Goal: Task Accomplishment & Management: Use online tool/utility

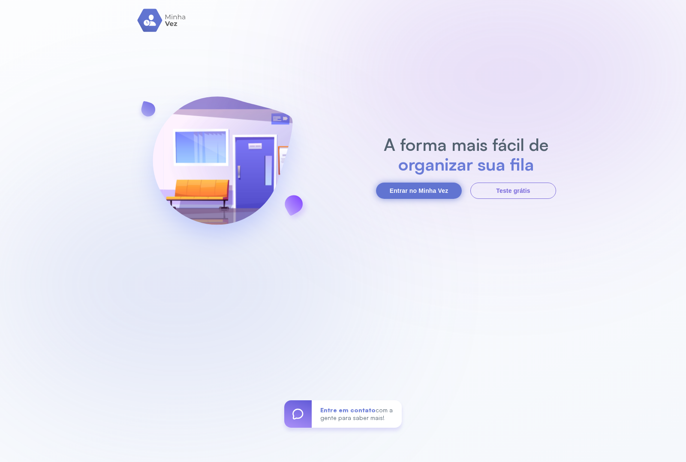
click at [394, 190] on button "Entrar no Minha Vez" at bounding box center [419, 191] width 86 height 16
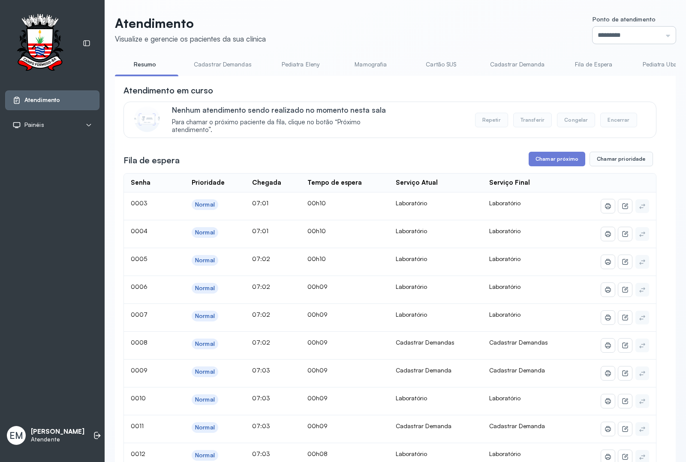
click at [609, 33] on input "*********" at bounding box center [634, 35] width 83 height 17
type input "*********"
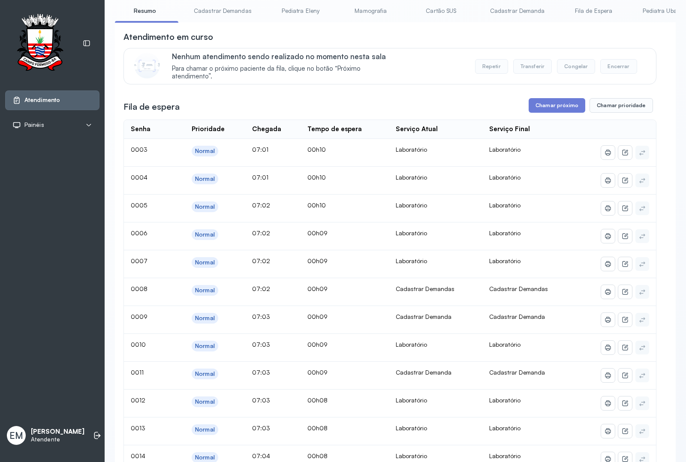
scroll to position [0, 0]
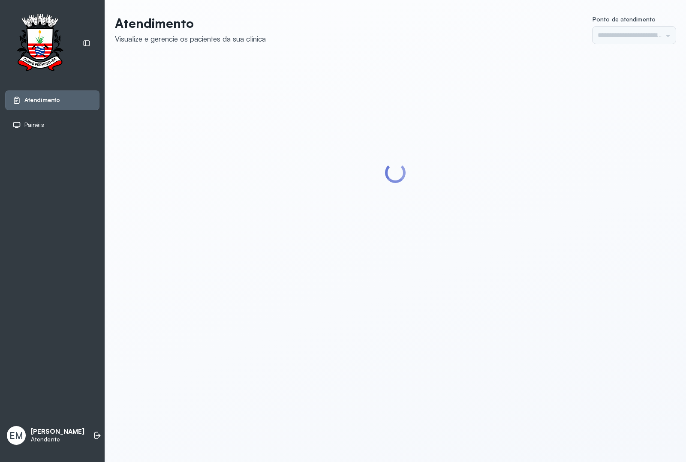
type input "*********"
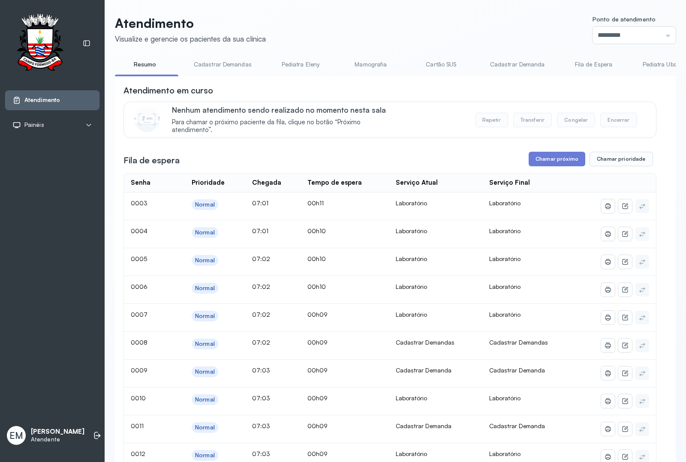
click at [550, 163] on button "Chamar próximo" at bounding box center [557, 159] width 57 height 15
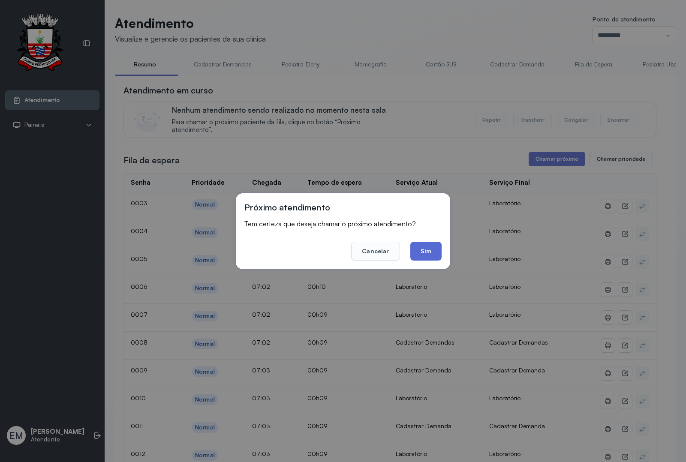
click at [428, 247] on button "Sim" at bounding box center [426, 251] width 31 height 19
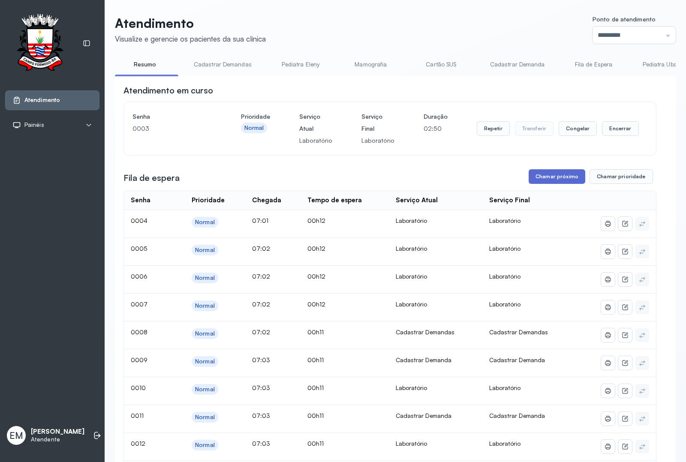
click at [540, 176] on button "Chamar próximo" at bounding box center [557, 176] width 57 height 15
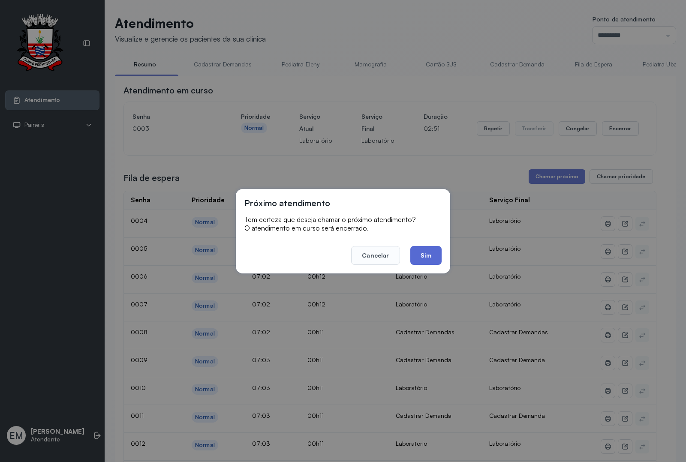
click at [429, 255] on button "Sim" at bounding box center [426, 255] width 31 height 19
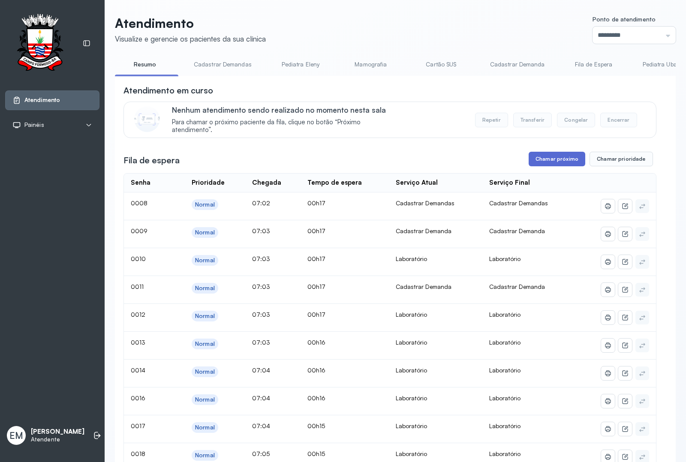
click at [571, 164] on button "Chamar próximo" at bounding box center [557, 159] width 57 height 15
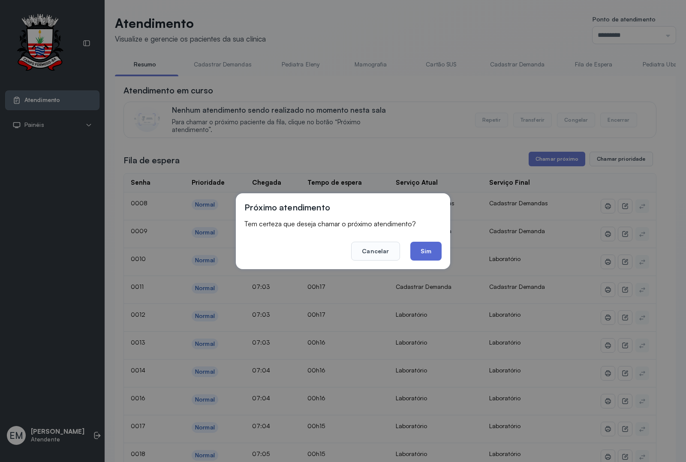
click at [428, 246] on button "Sim" at bounding box center [426, 251] width 31 height 19
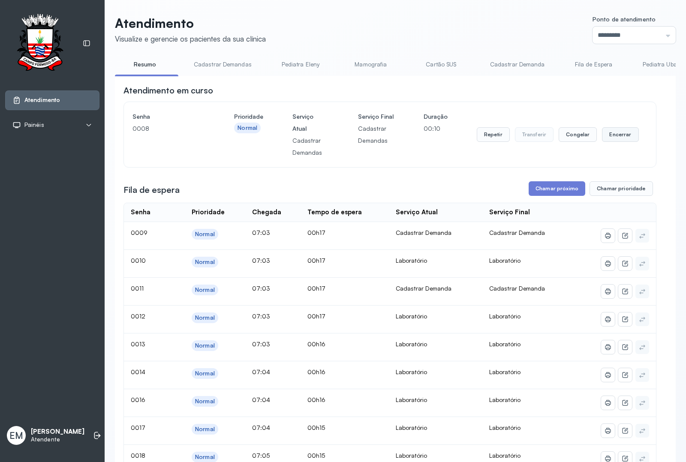
click at [616, 140] on button "Encerrar" at bounding box center [620, 134] width 36 height 15
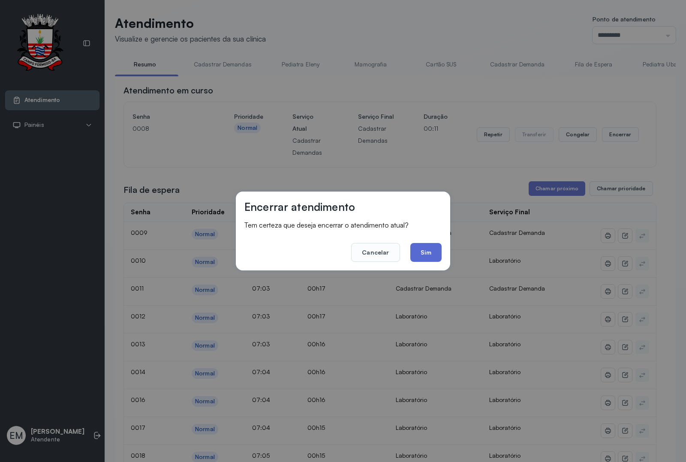
click at [414, 247] on button "Sim" at bounding box center [426, 252] width 31 height 19
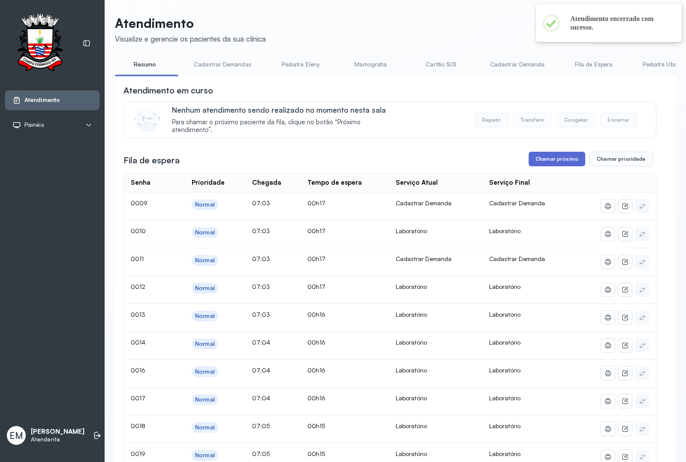
click at [546, 166] on button "Chamar próximo" at bounding box center [557, 159] width 57 height 15
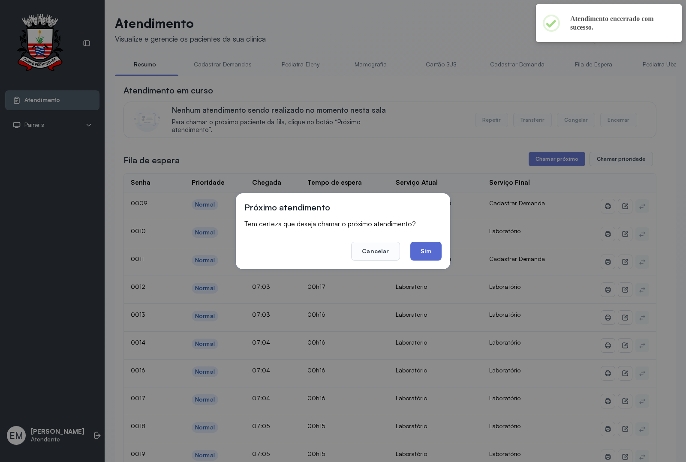
click at [421, 251] on button "Sim" at bounding box center [426, 251] width 31 height 19
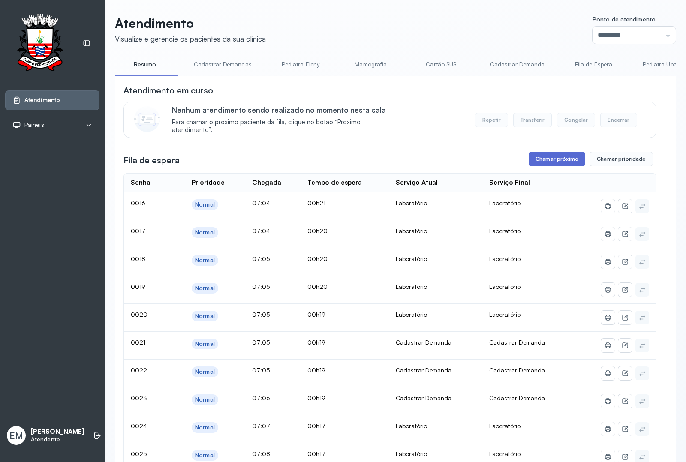
click at [566, 157] on button "Chamar próximo" at bounding box center [557, 159] width 57 height 15
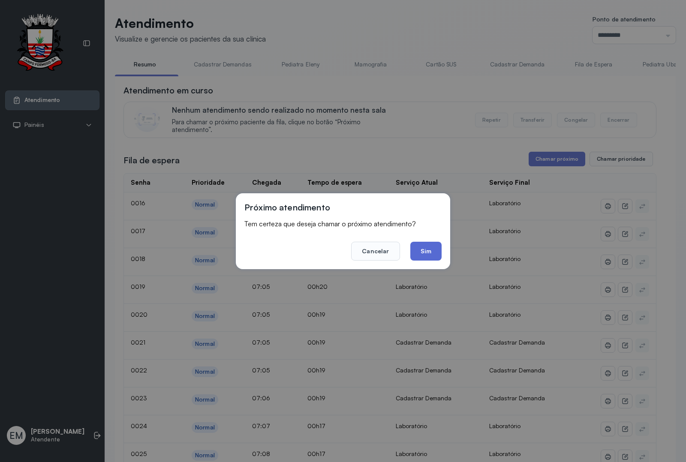
click at [426, 252] on button "Sim" at bounding box center [426, 251] width 31 height 19
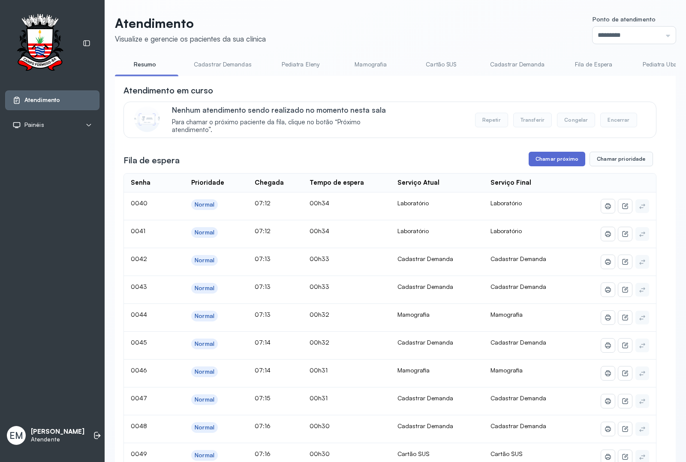
click at [556, 156] on button "Chamar próximo" at bounding box center [557, 159] width 57 height 15
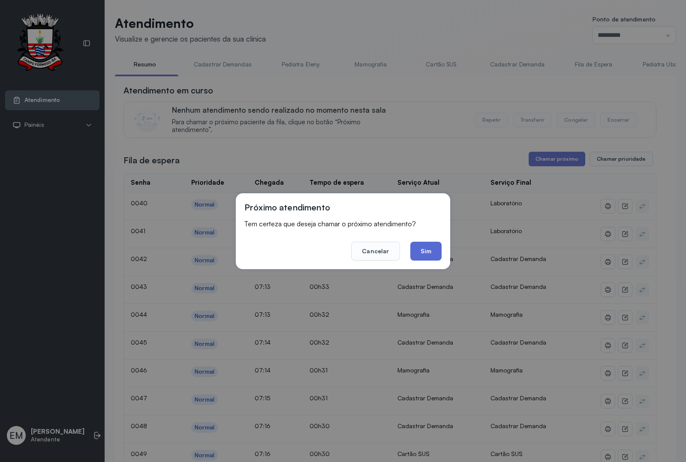
click at [434, 244] on button "Sim" at bounding box center [426, 251] width 31 height 19
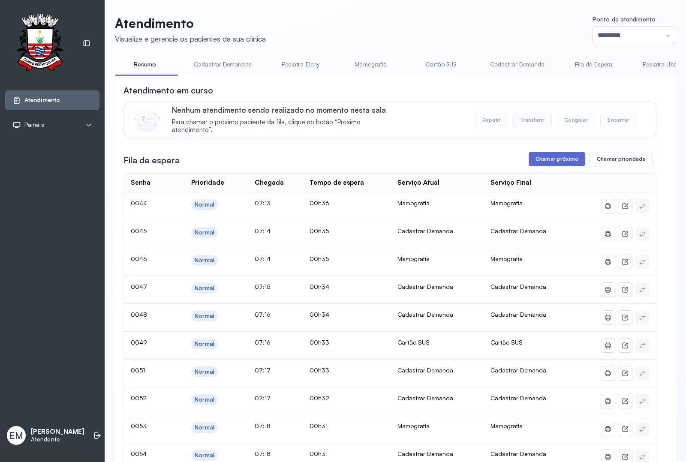
drag, startPoint x: 530, startPoint y: 149, endPoint x: 531, endPoint y: 160, distance: 10.7
click at [531, 160] on button "Chamar próximo" at bounding box center [557, 159] width 57 height 15
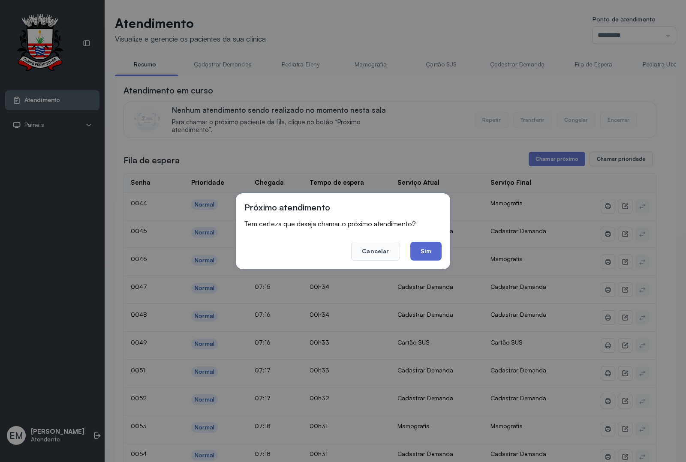
click at [425, 244] on button "Sim" at bounding box center [426, 251] width 31 height 19
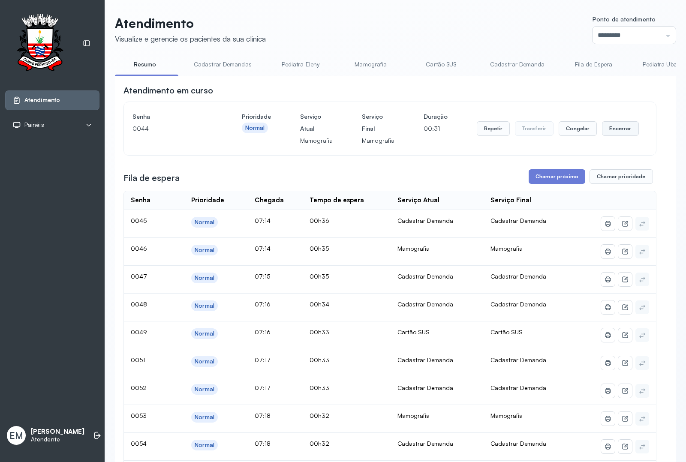
click at [607, 132] on button "Encerrar" at bounding box center [620, 128] width 36 height 15
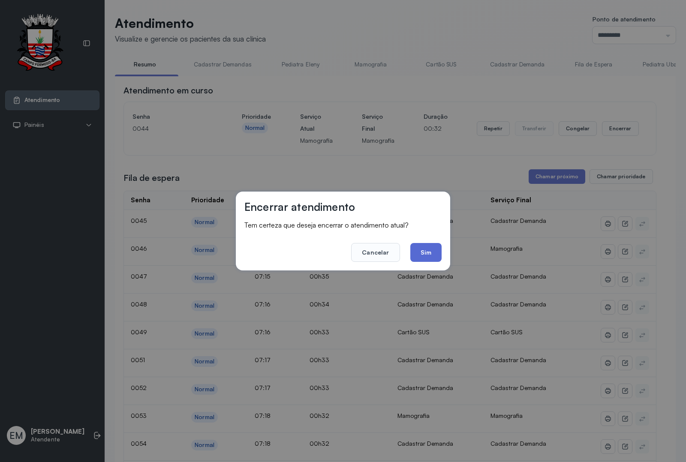
click at [420, 252] on button "Sim" at bounding box center [426, 252] width 31 height 19
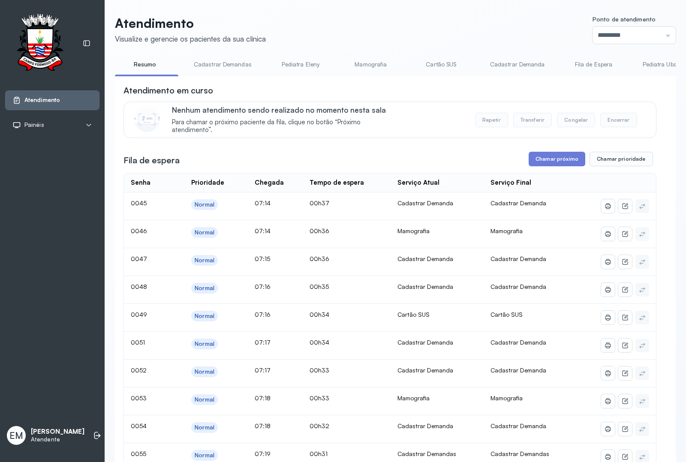
click at [535, 160] on button "Chamar próximo" at bounding box center [557, 159] width 57 height 15
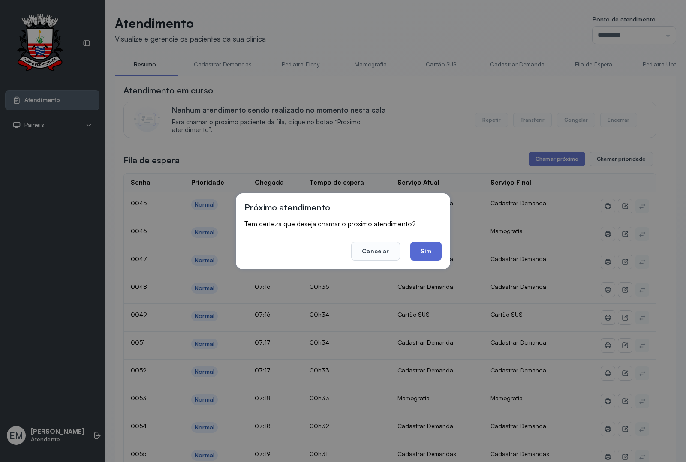
click at [426, 250] on button "Sim" at bounding box center [426, 251] width 31 height 19
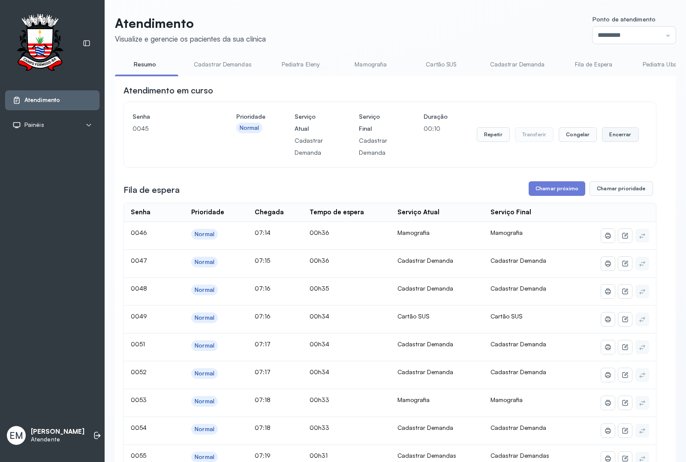
click at [614, 140] on button "Encerrar" at bounding box center [620, 134] width 36 height 15
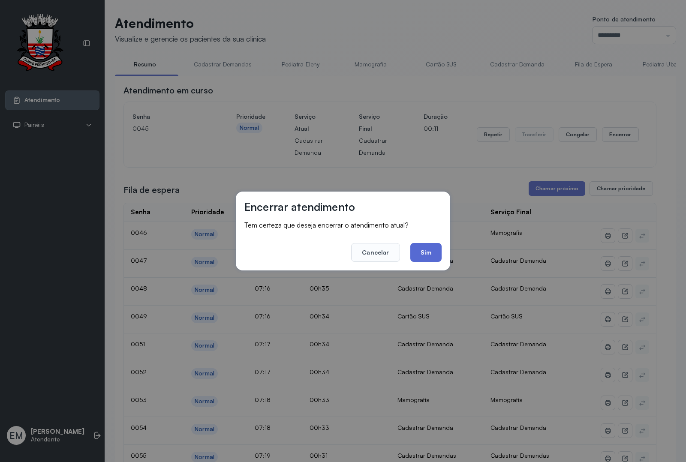
click at [426, 247] on button "Sim" at bounding box center [426, 252] width 31 height 19
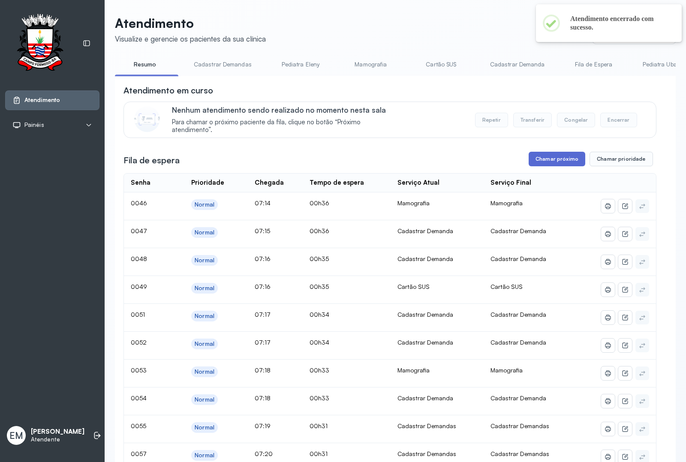
click at [553, 161] on button "Chamar próximo" at bounding box center [557, 159] width 57 height 15
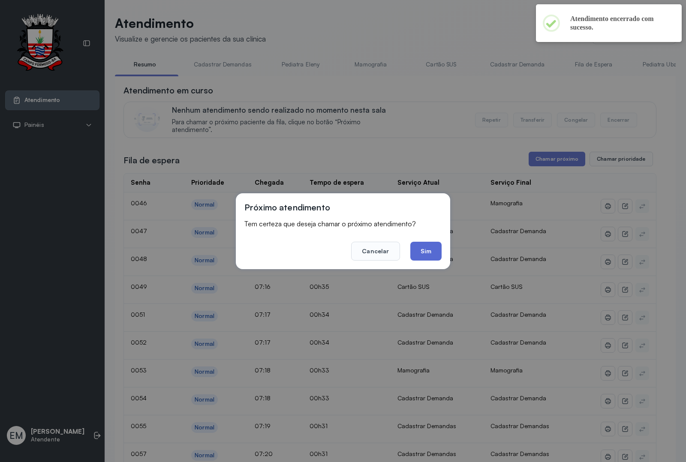
click at [420, 253] on button "Sim" at bounding box center [426, 251] width 31 height 19
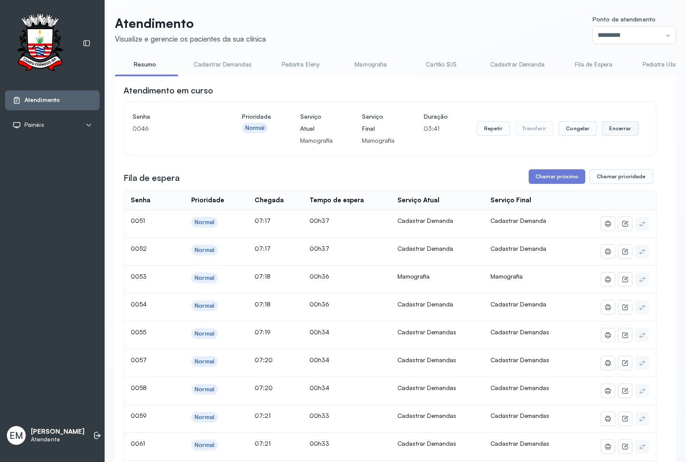
click at [610, 129] on button "Encerrar" at bounding box center [620, 128] width 36 height 15
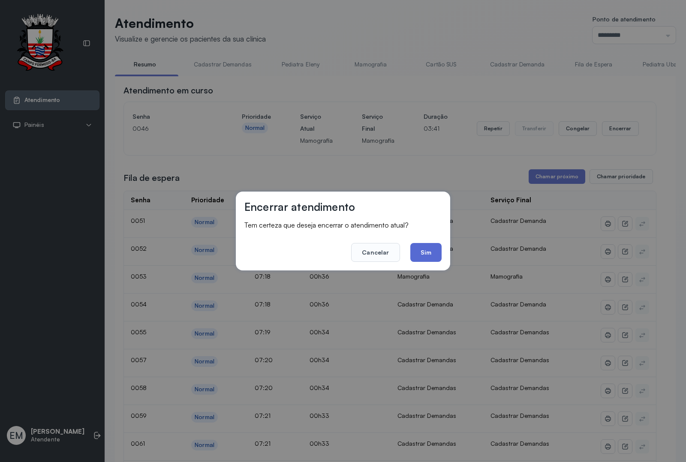
click at [433, 249] on button "Sim" at bounding box center [426, 252] width 31 height 19
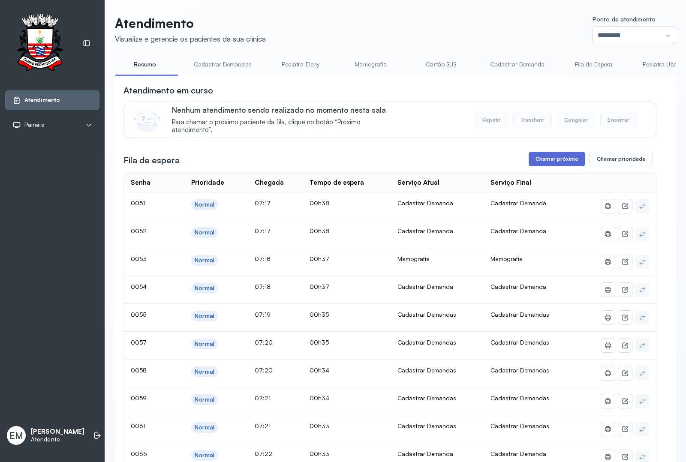
click at [574, 162] on button "Chamar próximo" at bounding box center [557, 159] width 57 height 15
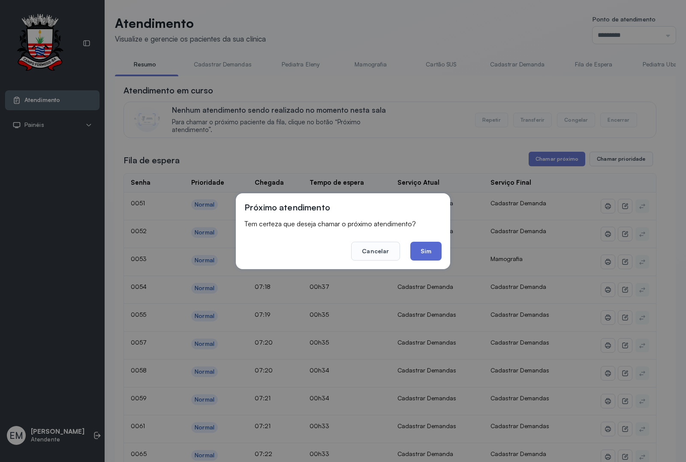
click at [434, 249] on button "Sim" at bounding box center [426, 251] width 31 height 19
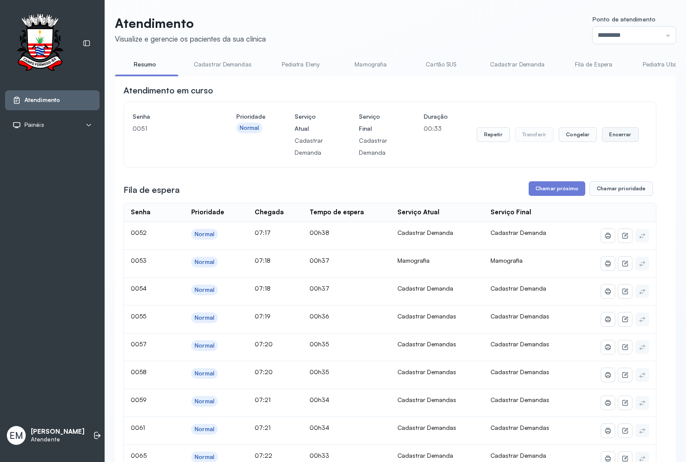
click at [608, 142] on button "Encerrar" at bounding box center [620, 134] width 36 height 15
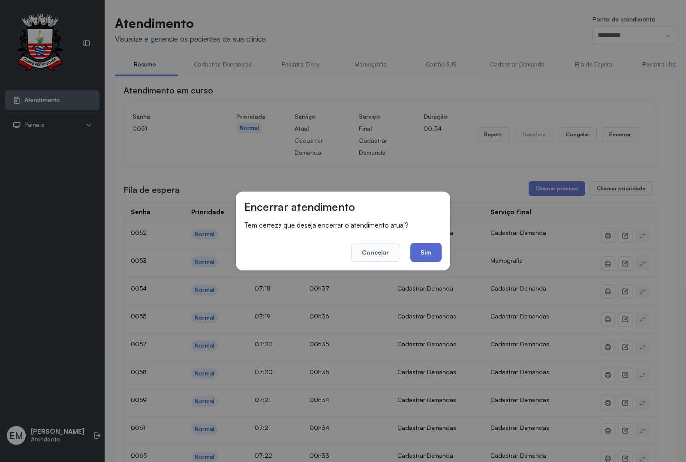
click at [415, 258] on button "Sim" at bounding box center [426, 252] width 31 height 19
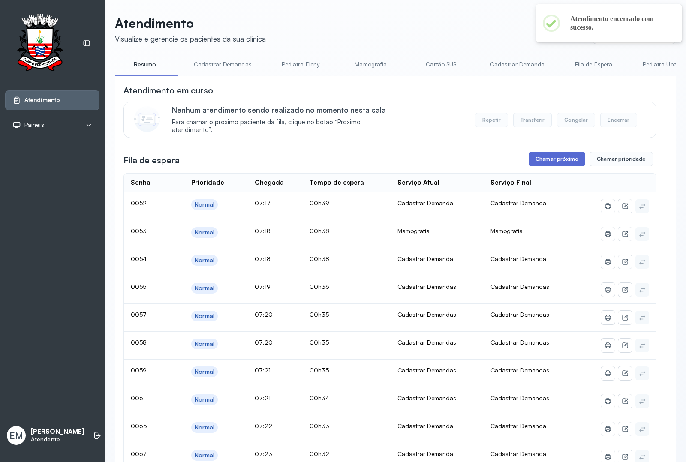
click at [544, 157] on button "Chamar próximo" at bounding box center [557, 159] width 57 height 15
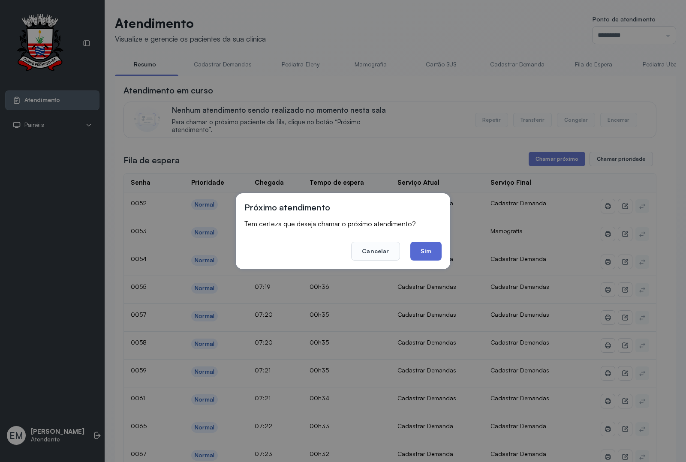
click at [432, 250] on button "Sim" at bounding box center [426, 251] width 31 height 19
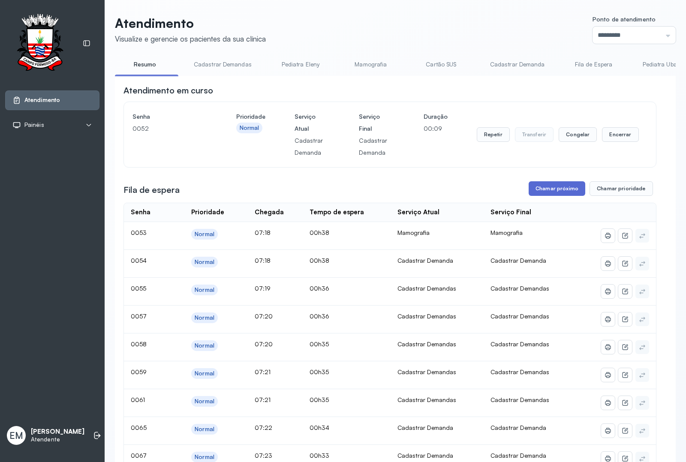
click at [557, 191] on button "Chamar próximo" at bounding box center [557, 188] width 57 height 15
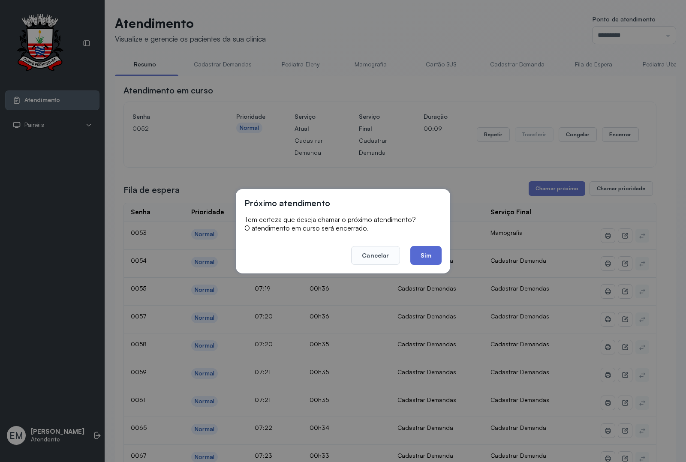
click at [424, 256] on button "Sim" at bounding box center [426, 255] width 31 height 19
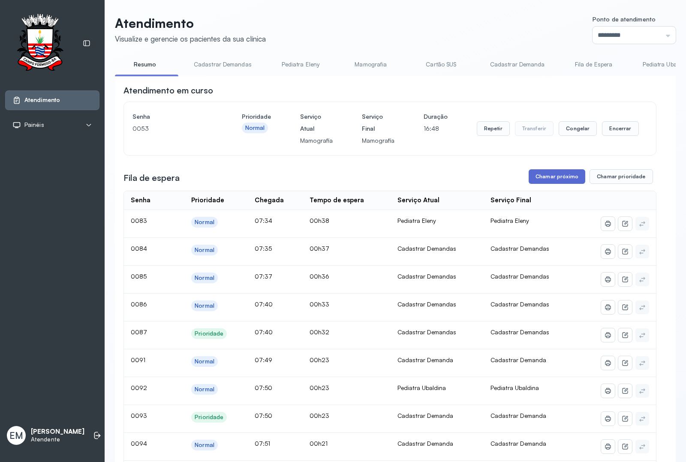
click at [546, 174] on button "Chamar próximo" at bounding box center [557, 176] width 57 height 15
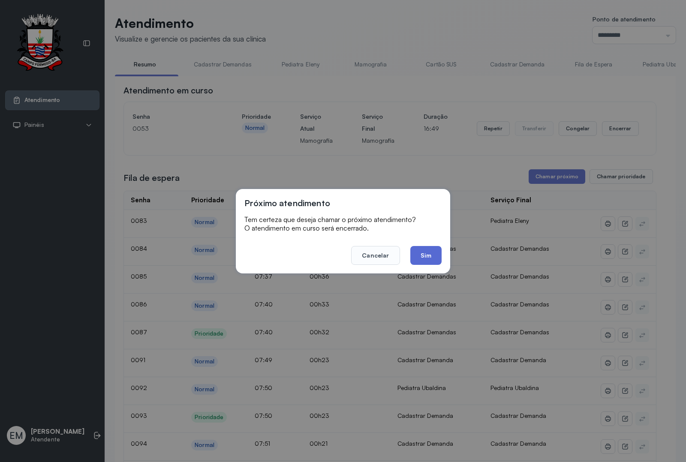
click at [433, 254] on button "Sim" at bounding box center [426, 255] width 31 height 19
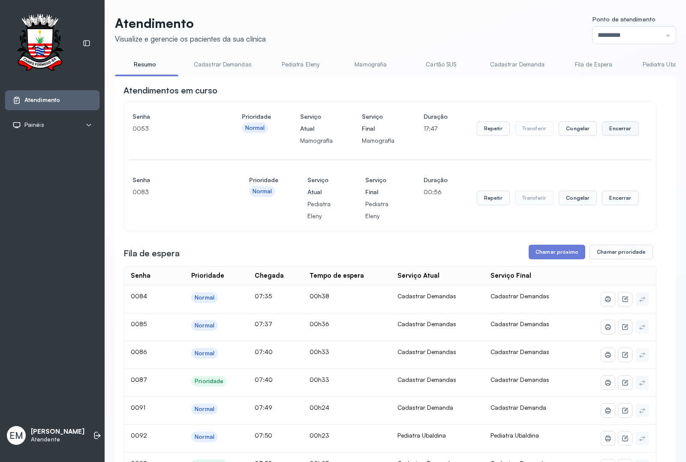
click at [613, 133] on button "Encerrar" at bounding box center [620, 128] width 36 height 15
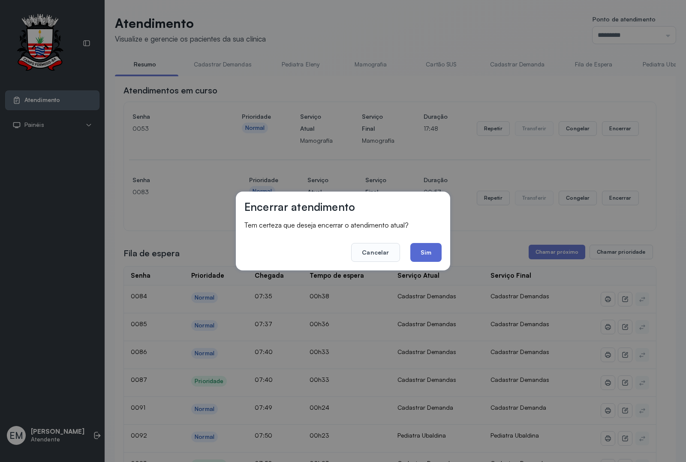
click at [429, 248] on button "Sim" at bounding box center [426, 252] width 31 height 19
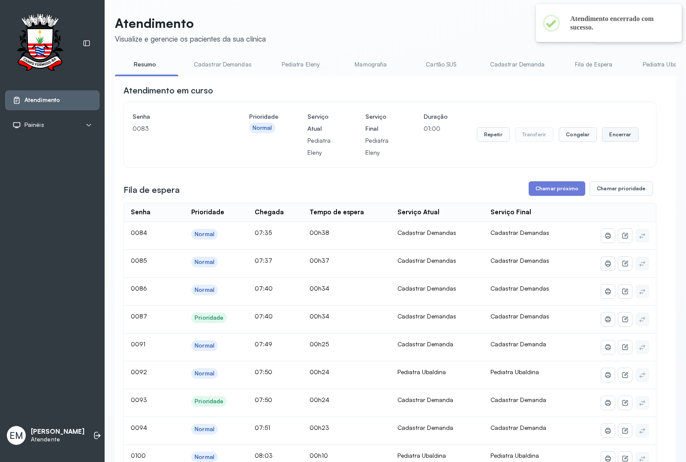
click at [602, 138] on button "Encerrar" at bounding box center [620, 134] width 36 height 15
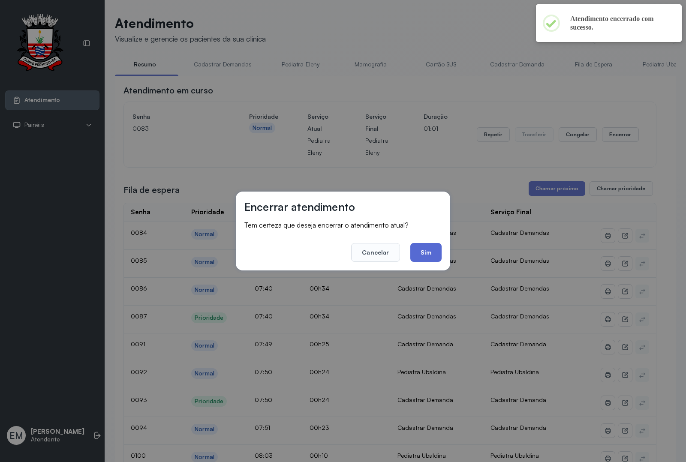
click at [419, 251] on button "Sim" at bounding box center [426, 252] width 31 height 19
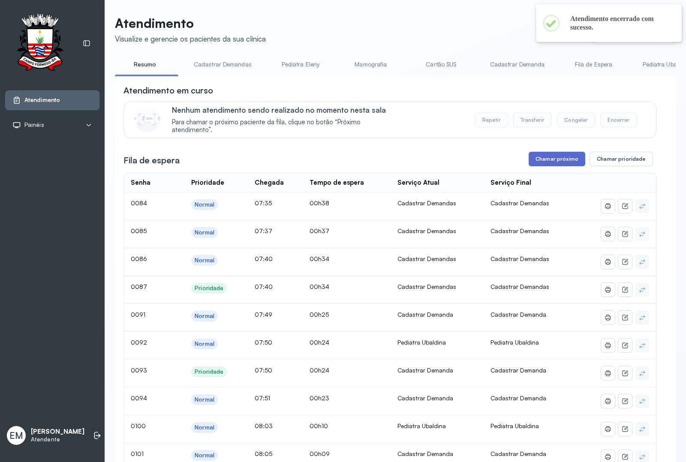
drag, startPoint x: 551, startPoint y: 159, endPoint x: 543, endPoint y: 169, distance: 12.5
click at [543, 166] on button "Chamar próximo" at bounding box center [557, 159] width 57 height 15
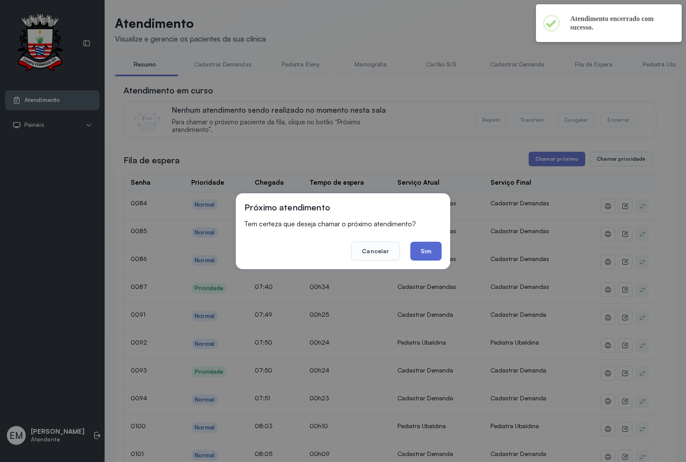
click at [428, 243] on button "Sim" at bounding box center [426, 251] width 31 height 19
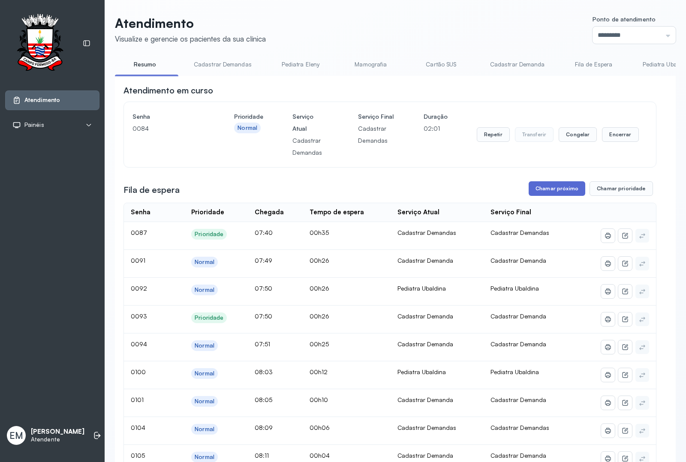
click at [537, 193] on button "Chamar próximo" at bounding box center [557, 188] width 57 height 15
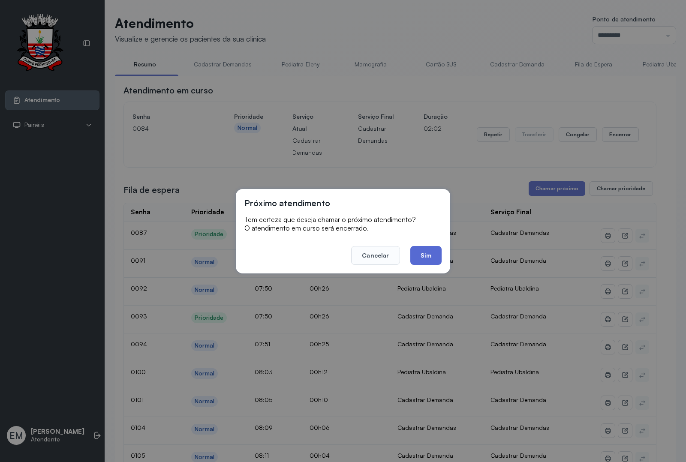
click at [419, 249] on button "Sim" at bounding box center [426, 255] width 31 height 19
